Goal: Navigation & Orientation: Understand site structure

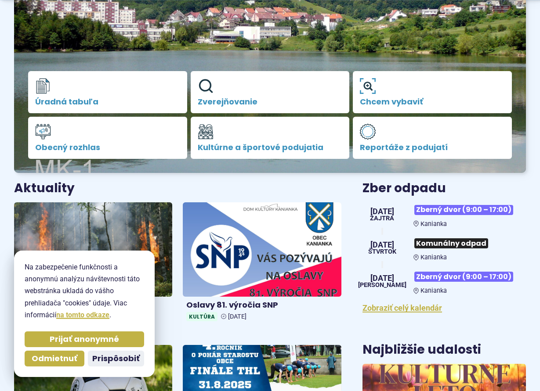
scroll to position [224, 0]
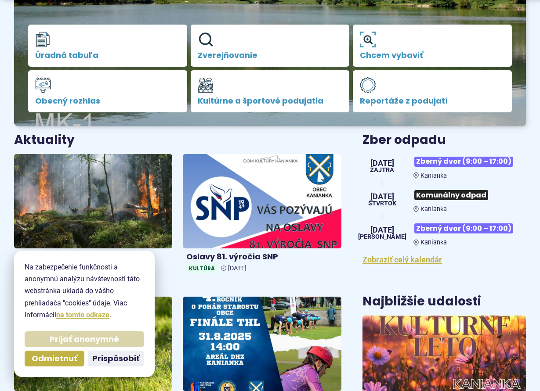
click at [90, 340] on span "Prijať anonymné" at bounding box center [84, 340] width 69 height 10
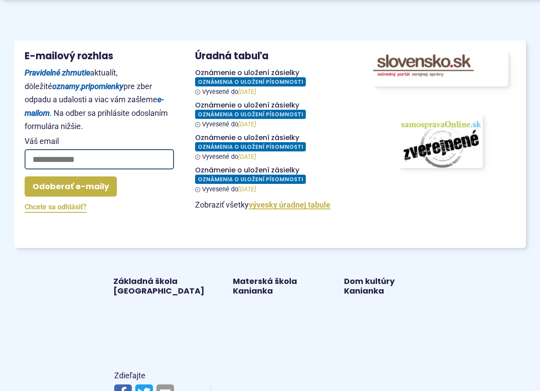
scroll to position [1075, 0]
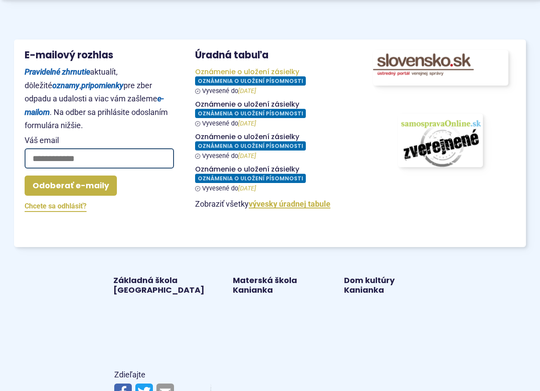
click at [246, 78] on figure at bounding box center [269, 81] width 149 height 27
click at [249, 112] on figure at bounding box center [269, 113] width 149 height 27
click at [238, 145] on figure at bounding box center [269, 146] width 149 height 27
click at [230, 178] on figure at bounding box center [269, 178] width 149 height 27
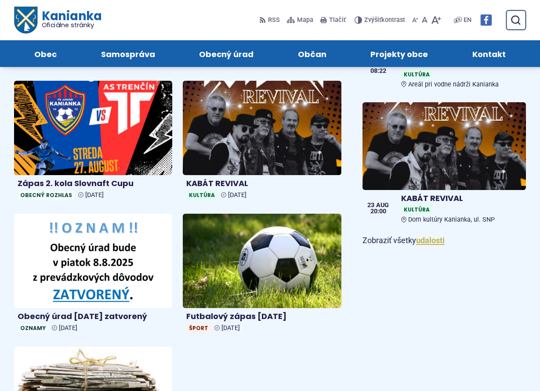
scroll to position [582, 0]
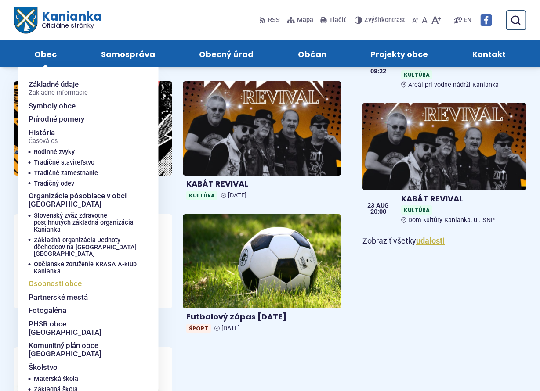
click at [67, 277] on span "Osobnosti obce" at bounding box center [55, 284] width 53 height 14
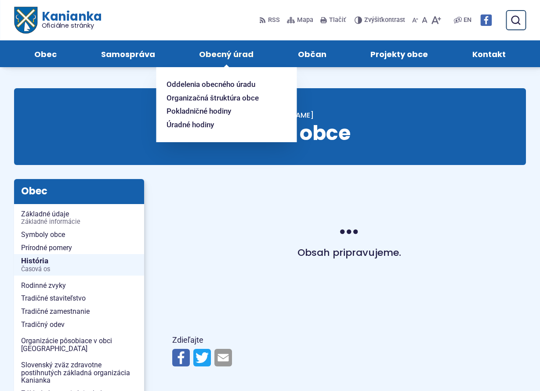
click at [221, 55] on span "Obecný úrad" at bounding box center [226, 53] width 54 height 27
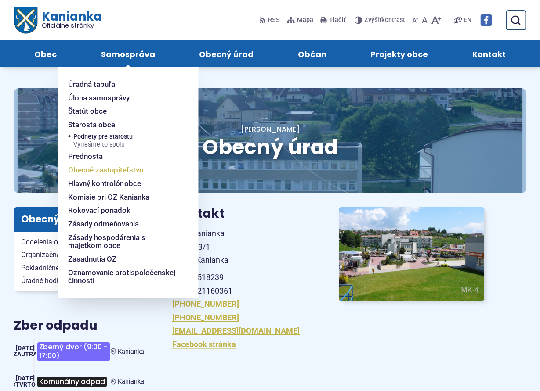
click at [130, 173] on span "Obecné zastupiteľstvo" at bounding box center [106, 170] width 76 height 14
